Goal: Transaction & Acquisition: Subscribe to service/newsletter

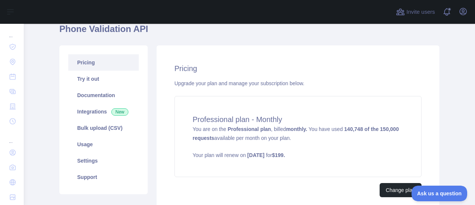
scroll to position [111, 0]
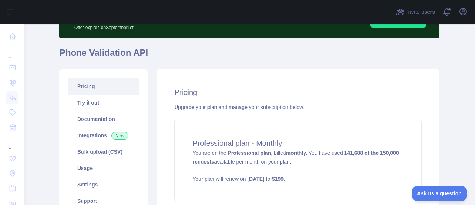
scroll to position [74, 0]
